Goal: Task Accomplishment & Management: Use online tool/utility

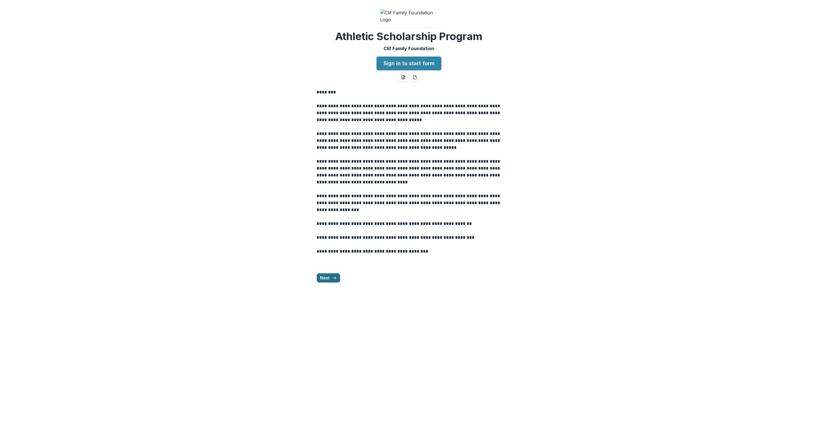
click at [332, 280] on icon "button" at bounding box center [334, 278] width 5 height 5
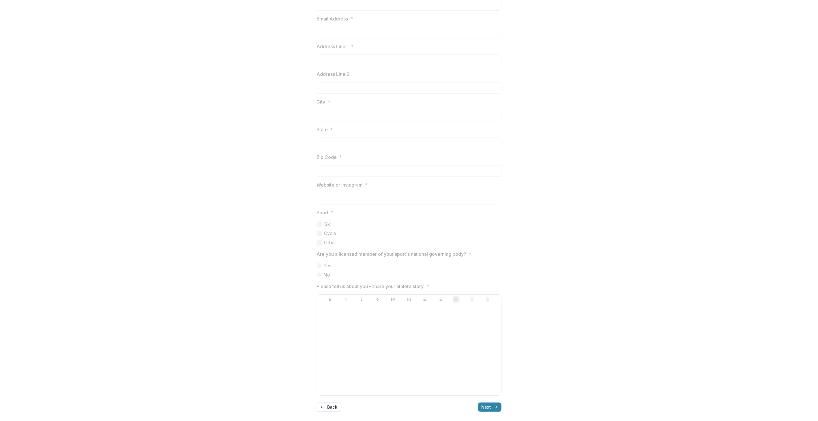
scroll to position [145, 0]
click at [487, 407] on button "Next" at bounding box center [489, 407] width 23 height 9
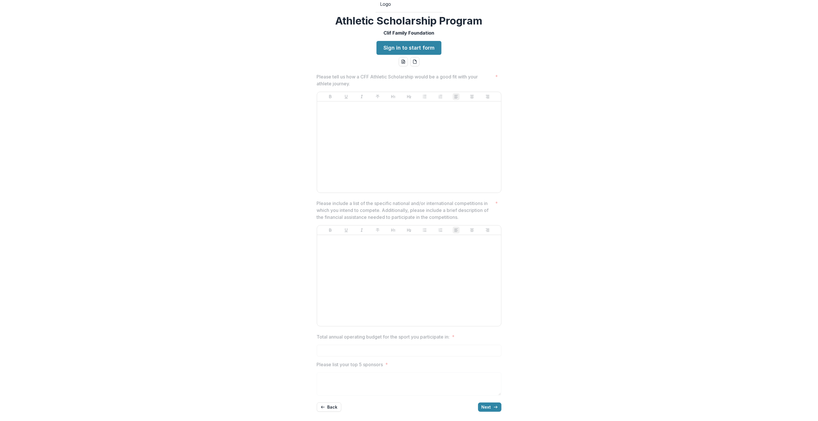
scroll to position [59, 0]
click at [489, 409] on button "Next" at bounding box center [489, 407] width 23 height 9
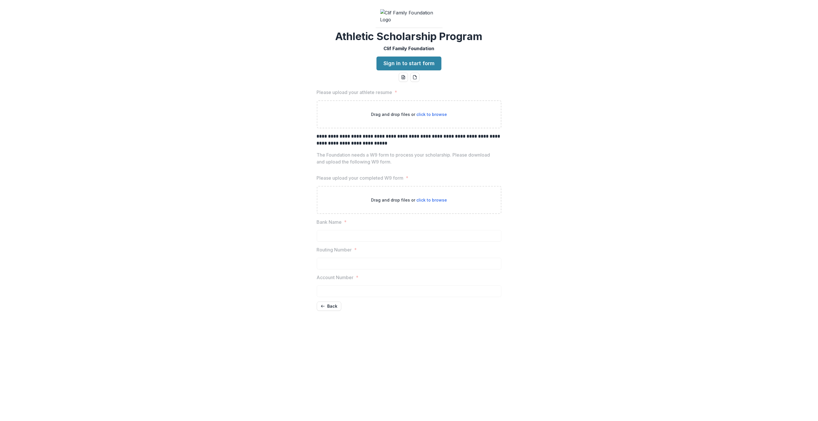
scroll to position [0, 0]
click at [330, 364] on button "Back" at bounding box center [329, 358] width 25 height 9
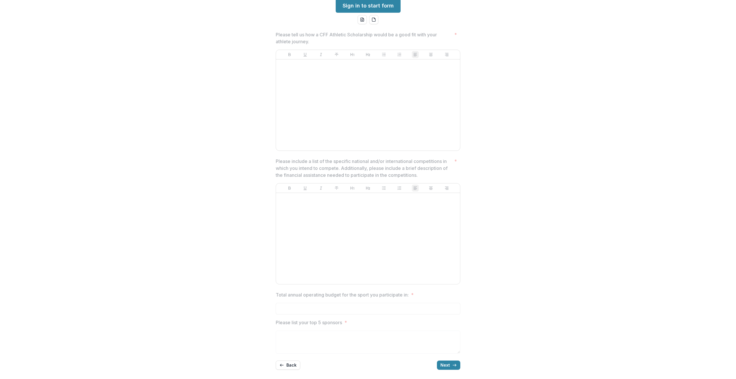
scroll to position [102, 0]
click at [290, 366] on button "Back" at bounding box center [288, 365] width 25 height 9
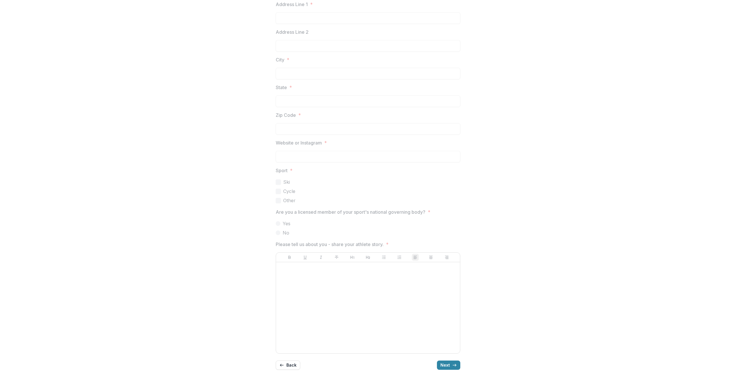
scroll to position [187, 0]
click at [455, 367] on icon "button" at bounding box center [454, 365] width 5 height 5
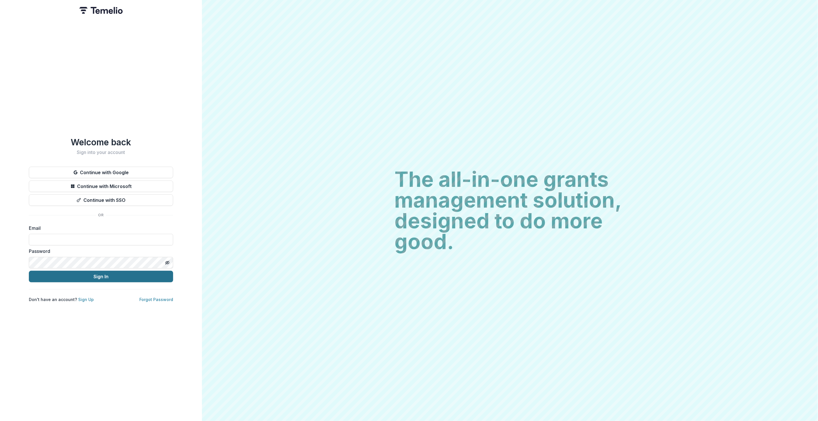
type input "**********"
click at [96, 278] on button "Sign In" at bounding box center [101, 277] width 144 height 12
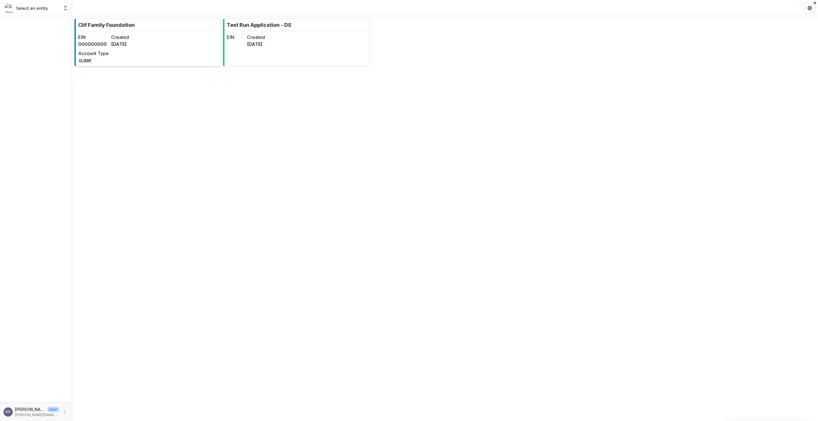
click at [101, 45] on dd "000000000" at bounding box center [93, 44] width 31 height 7
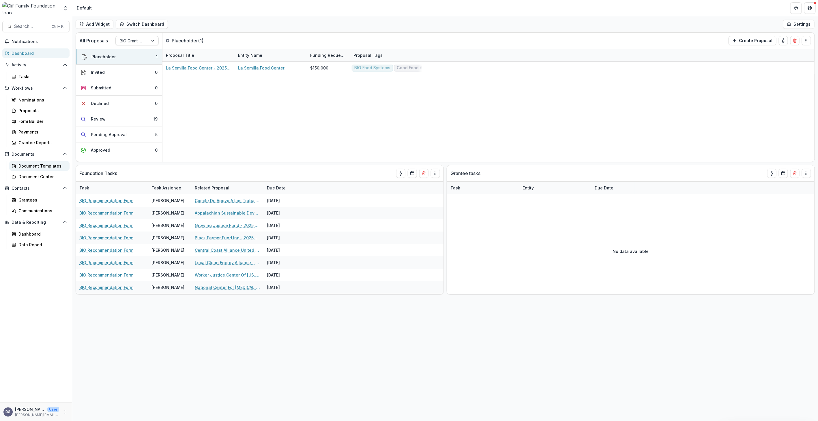
click at [27, 165] on div "Document Templates" at bounding box center [41, 166] width 46 height 6
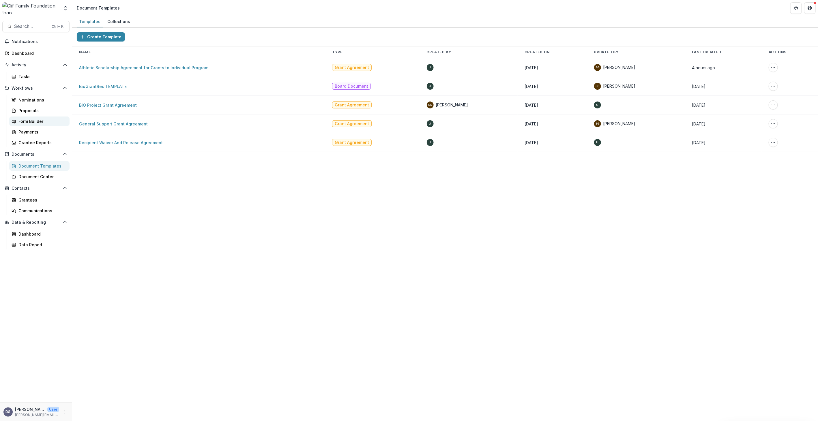
click at [31, 122] on div "Form Builder" at bounding box center [41, 121] width 46 height 6
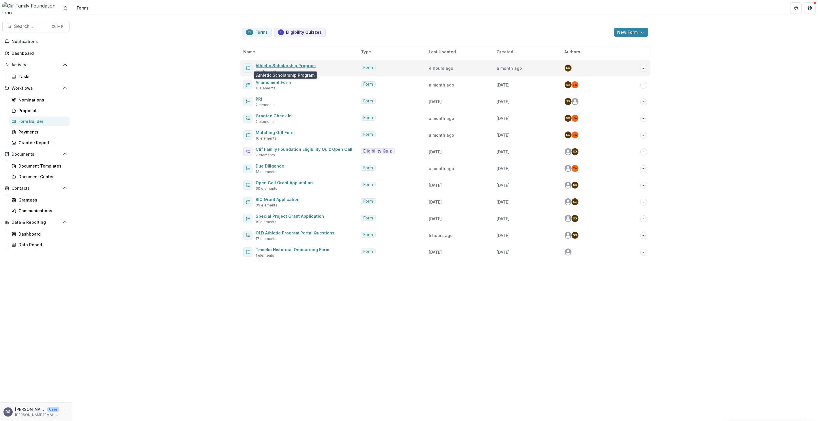
click at [293, 65] on link "Athletic Scholarship Program" at bounding box center [286, 65] width 60 height 5
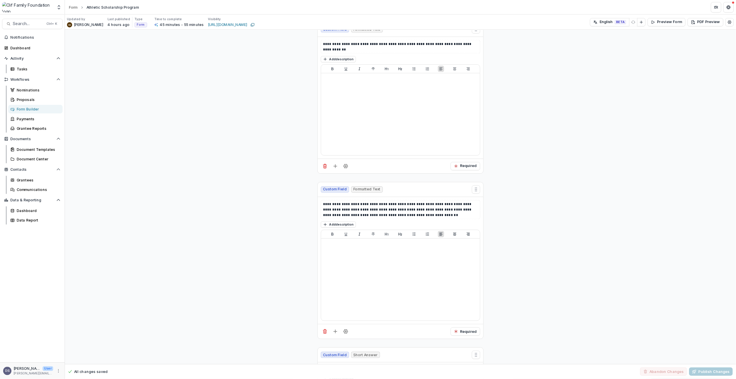
scroll to position [1795, 0]
click at [459, 239] on p "**********" at bounding box center [445, 232] width 172 height 18
drag, startPoint x: 461, startPoint y: 239, endPoint x: 404, endPoint y: 235, distance: 57.3
click at [404, 235] on p "**********" at bounding box center [445, 232] width 172 height 18
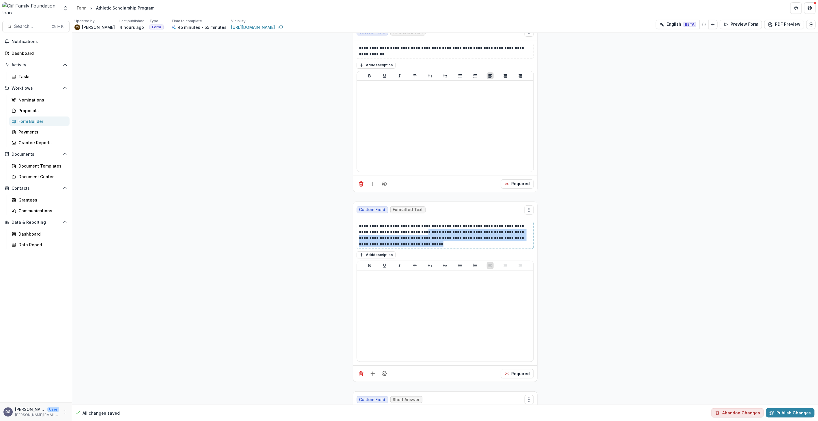
drag, startPoint x: 393, startPoint y: 247, endPoint x: 403, endPoint y: 233, distance: 17.2
click at [403, 233] on p "**********" at bounding box center [445, 235] width 172 height 24
click at [751, 414] on button "Abandon Changes" at bounding box center [737, 413] width 52 height 9
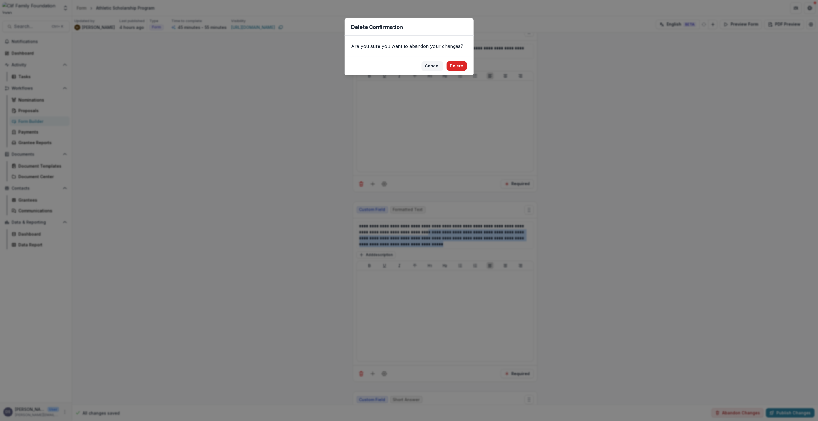
click at [455, 67] on button "Delete" at bounding box center [457, 65] width 20 height 9
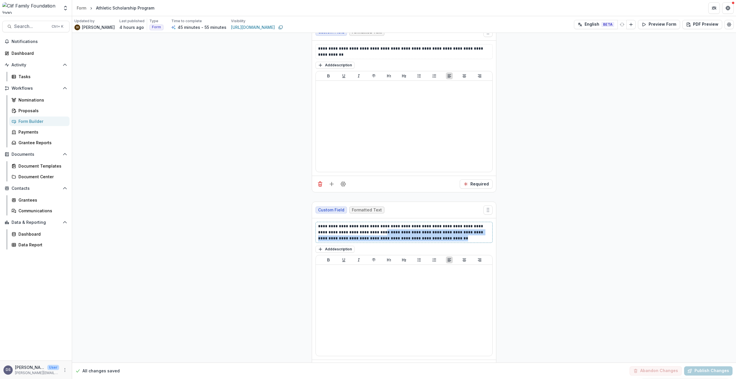
drag, startPoint x: 425, startPoint y: 238, endPoint x: 364, endPoint y: 234, distance: 61.3
click at [364, 234] on p "**********" at bounding box center [404, 232] width 172 height 18
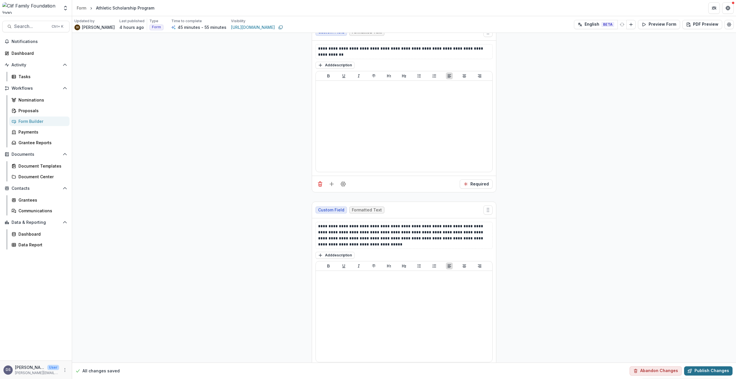
click at [718, 371] on button "Publish Changes" at bounding box center [708, 370] width 48 height 9
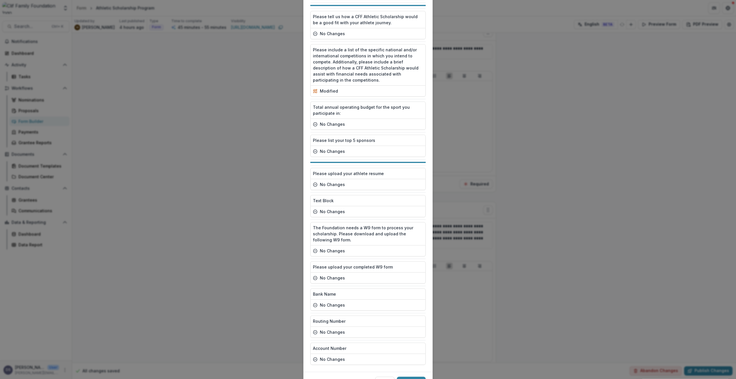
scroll to position [432, 0]
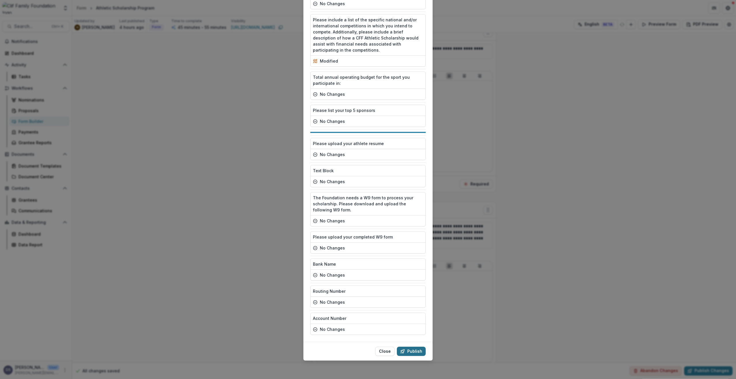
click at [416, 353] on button "Publish" at bounding box center [411, 351] width 29 height 9
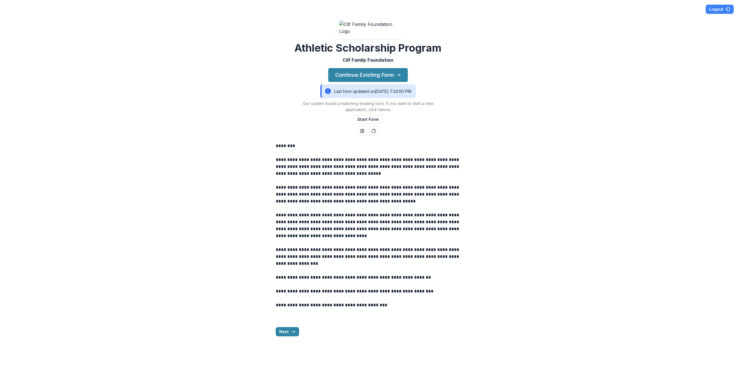
scroll to position [10, 0]
click at [286, 336] on button "Next" at bounding box center [287, 331] width 23 height 9
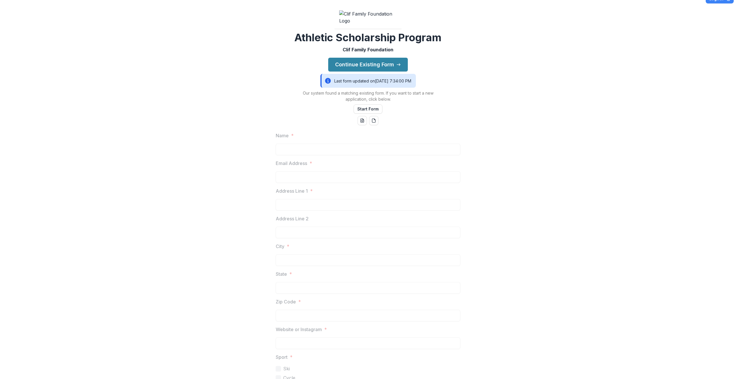
click at [287, 366] on div "Name * Email Address * Address Line 1 * Address Line 2 City * State * Zip Code …" at bounding box center [368, 345] width 185 height 434
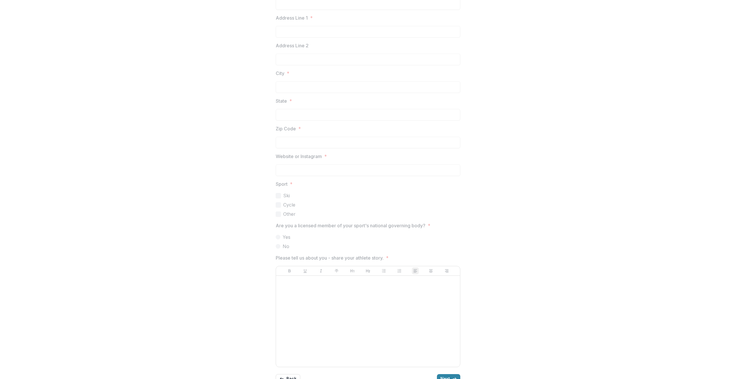
scroll to position [241, 0]
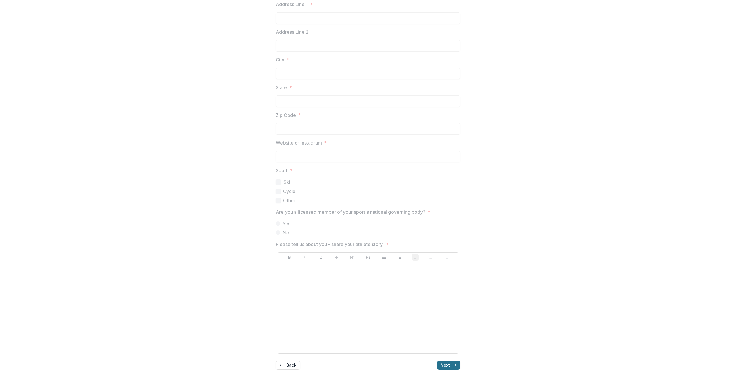
click at [447, 366] on button "Next" at bounding box center [448, 365] width 23 height 9
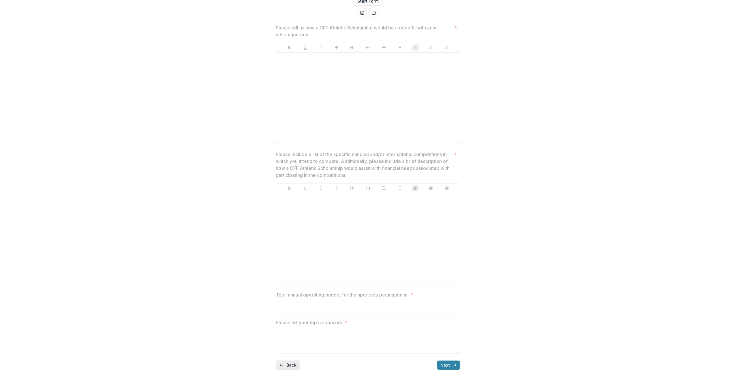
click at [289, 369] on button "Back" at bounding box center [288, 365] width 25 height 9
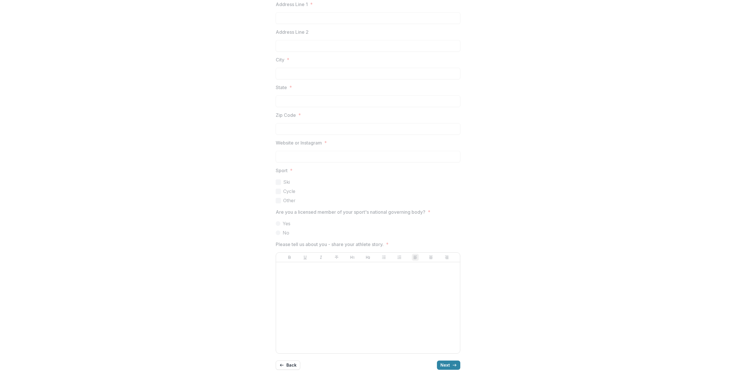
scroll to position [241, 0]
click at [292, 365] on button "Back" at bounding box center [288, 365] width 25 height 9
